Goal: Transaction & Acquisition: Purchase product/service

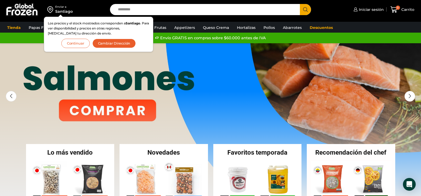
click at [71, 43] on button "Continuar" at bounding box center [75, 43] width 28 height 9
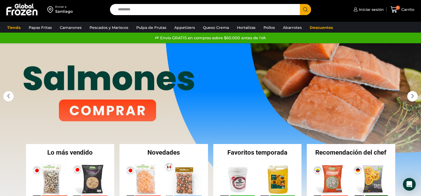
click at [97, 107] on link "1 / 3" at bounding box center [210, 122] width 421 height 159
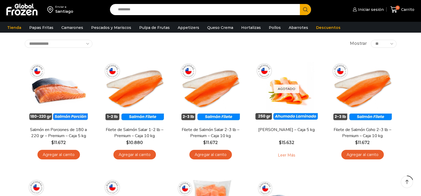
scroll to position [53, 0]
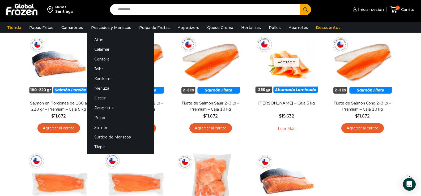
click at [101, 98] on link "Ostión" at bounding box center [120, 98] width 67 height 10
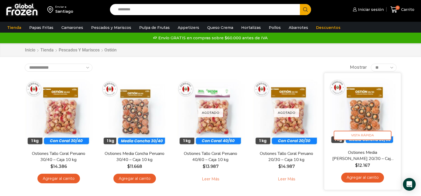
click at [372, 106] on img at bounding box center [362, 111] width 69 height 69
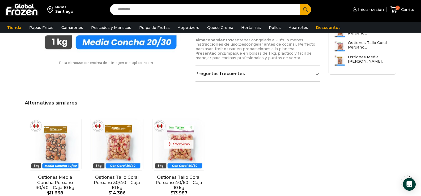
scroll to position [345, 0]
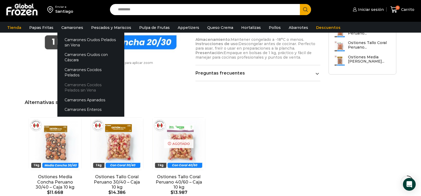
click at [75, 81] on link "Camarones Cocidos Pelados sin Vena" at bounding box center [90, 87] width 67 height 15
